Goal: Find specific page/section: Find specific page/section

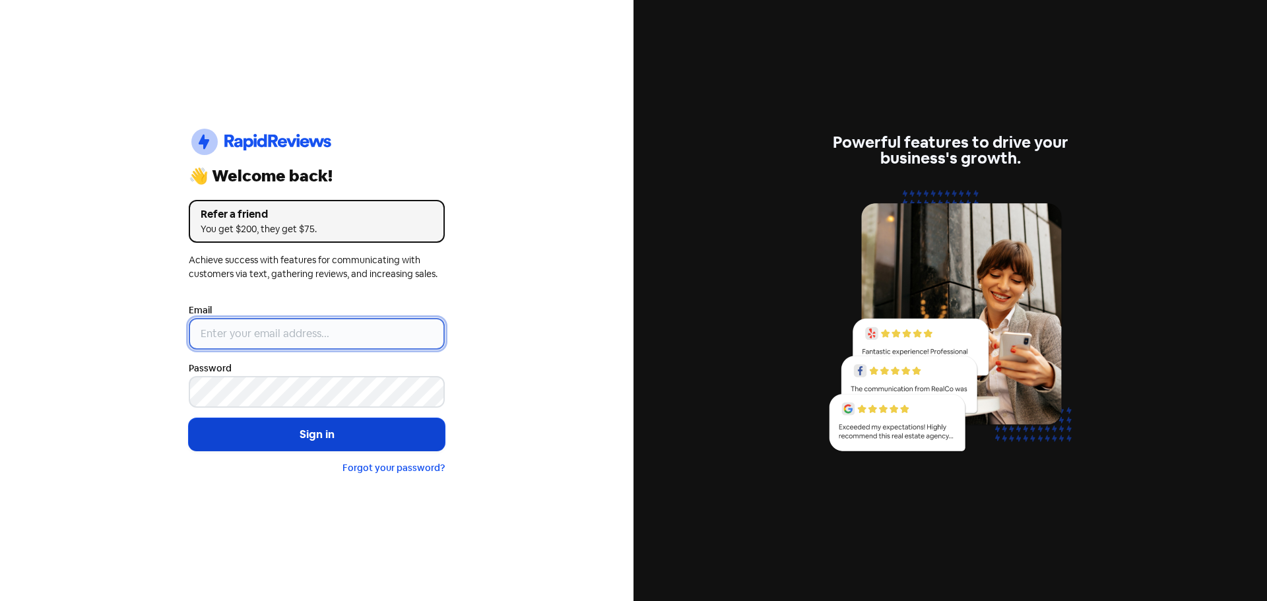
type input "[EMAIL_ADDRESS][DOMAIN_NAME]"
click at [279, 435] on button "Sign in" at bounding box center [317, 434] width 256 height 33
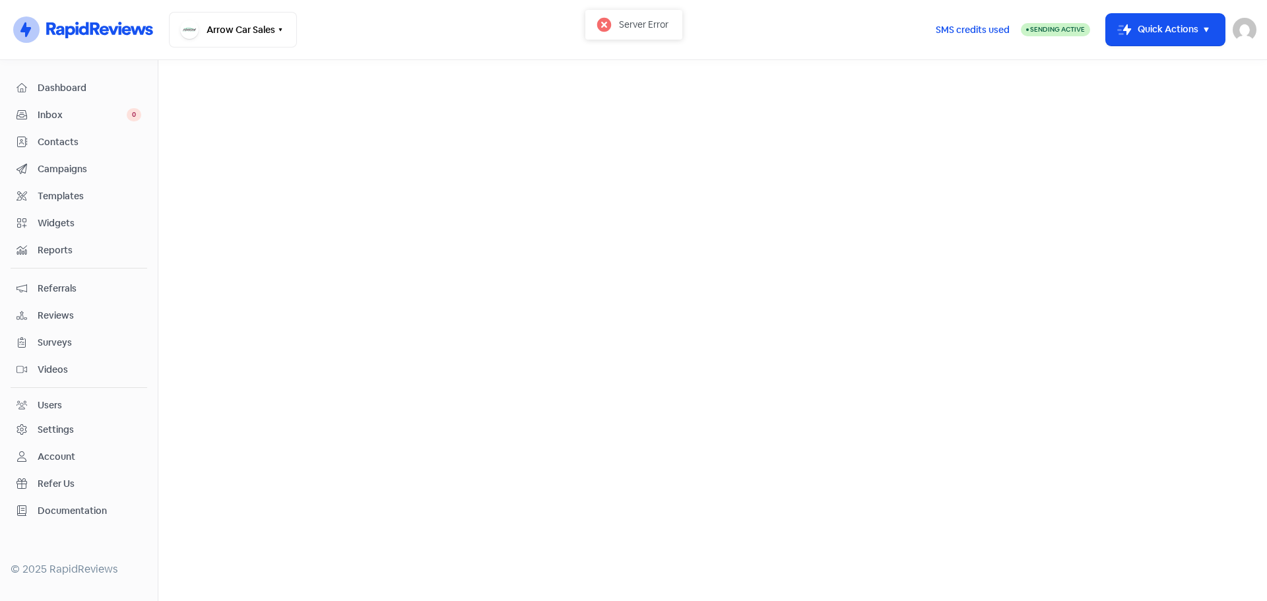
click at [54, 315] on span "Reviews" at bounding box center [90, 316] width 104 height 14
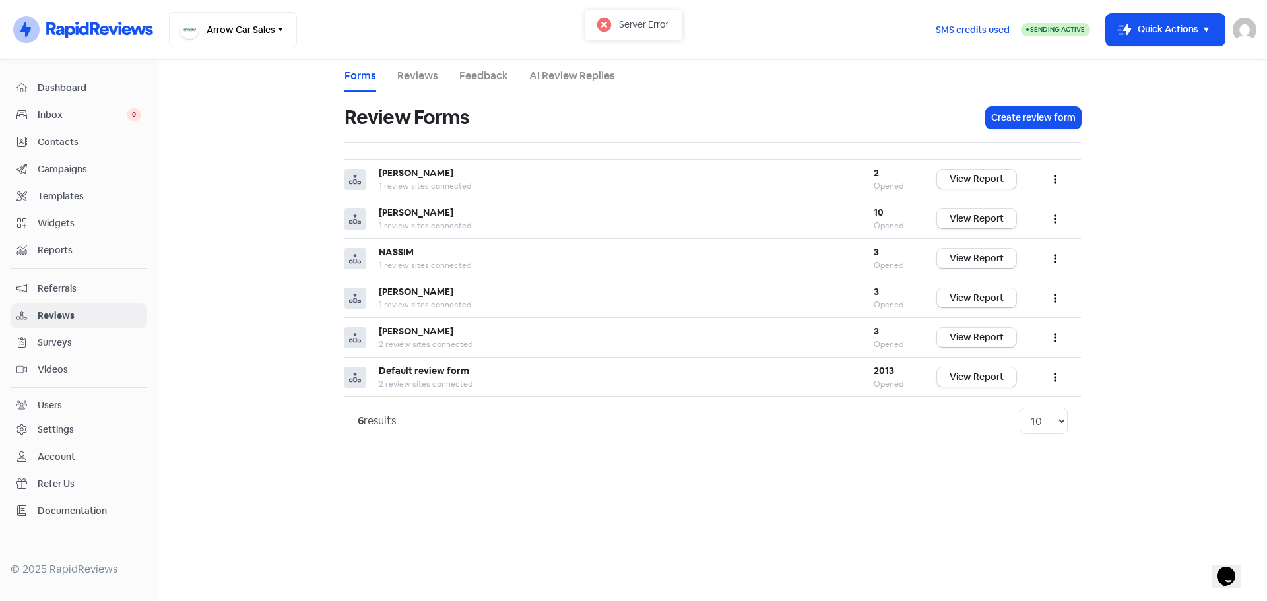
click at [417, 73] on link "Reviews" at bounding box center [417, 76] width 41 height 16
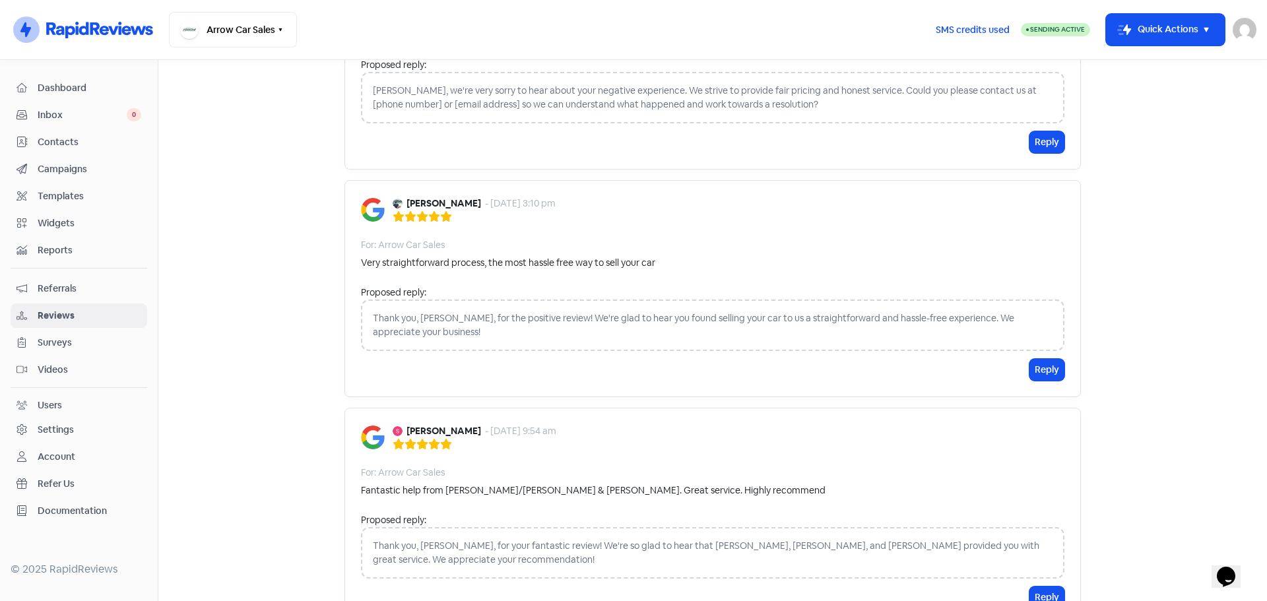
scroll to position [162, 0]
